Goal: Navigation & Orientation: Find specific page/section

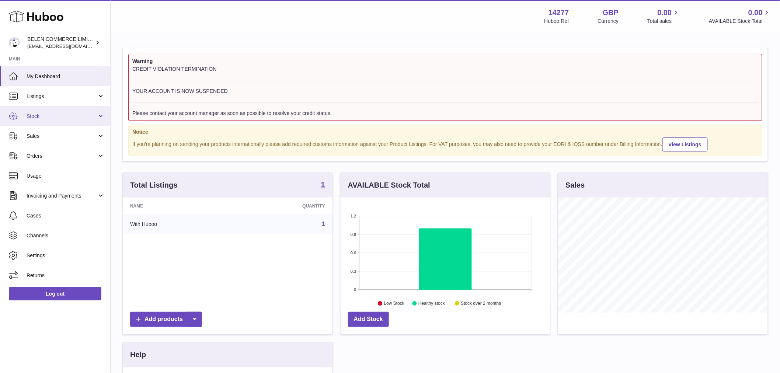
scroll to position [115, 209]
click at [42, 119] on span "Stock" at bounding box center [62, 116] width 70 height 7
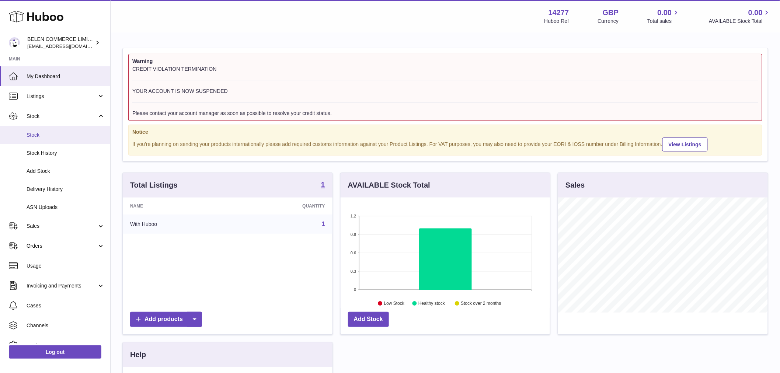
click at [49, 137] on span "Stock" at bounding box center [66, 135] width 78 height 7
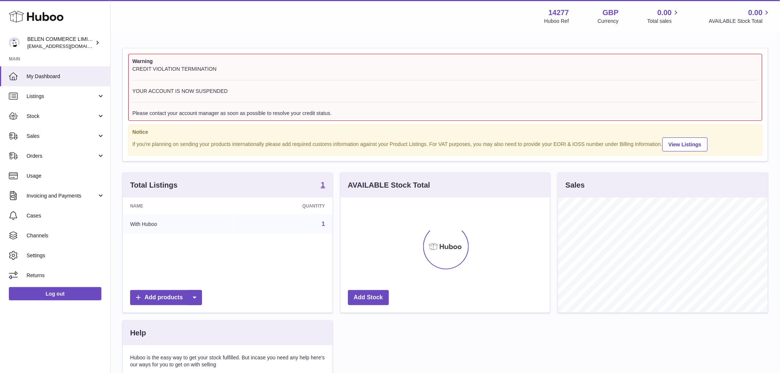
scroll to position [115, 209]
